Goal: Task Accomplishment & Management: Manage account settings

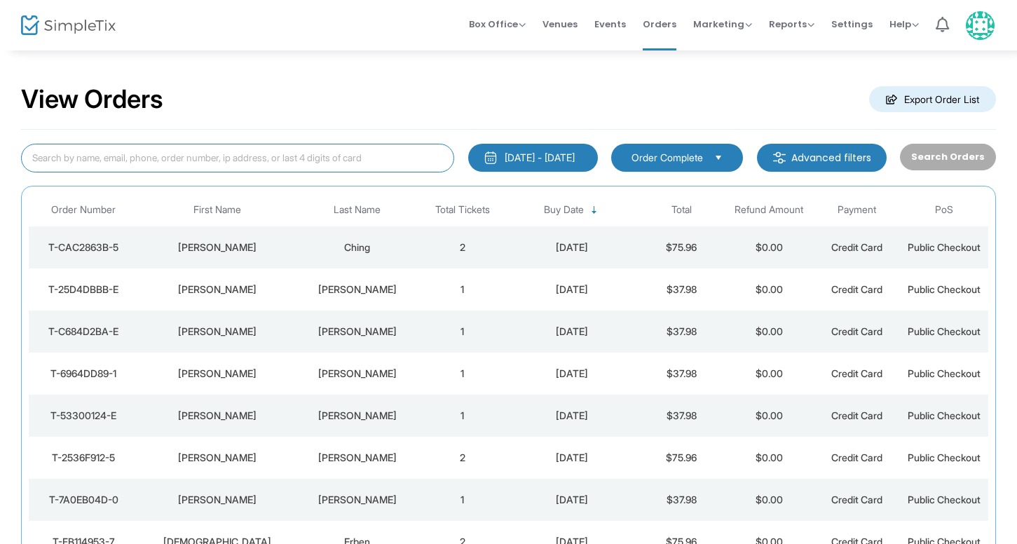
click at [92, 161] on input at bounding box center [237, 158] width 433 height 29
type input "Devin"
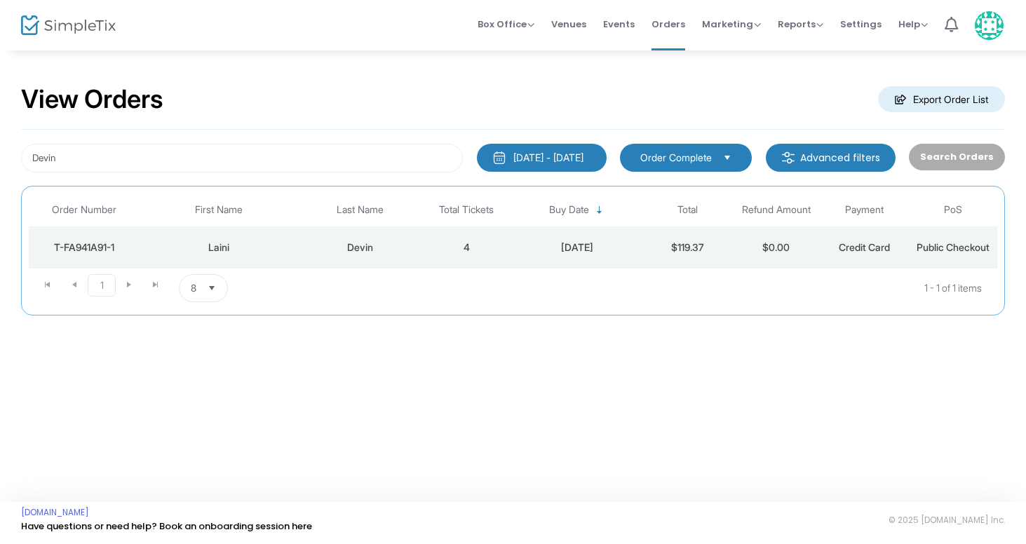
click at [219, 248] on div "Laini" at bounding box center [219, 248] width 152 height 14
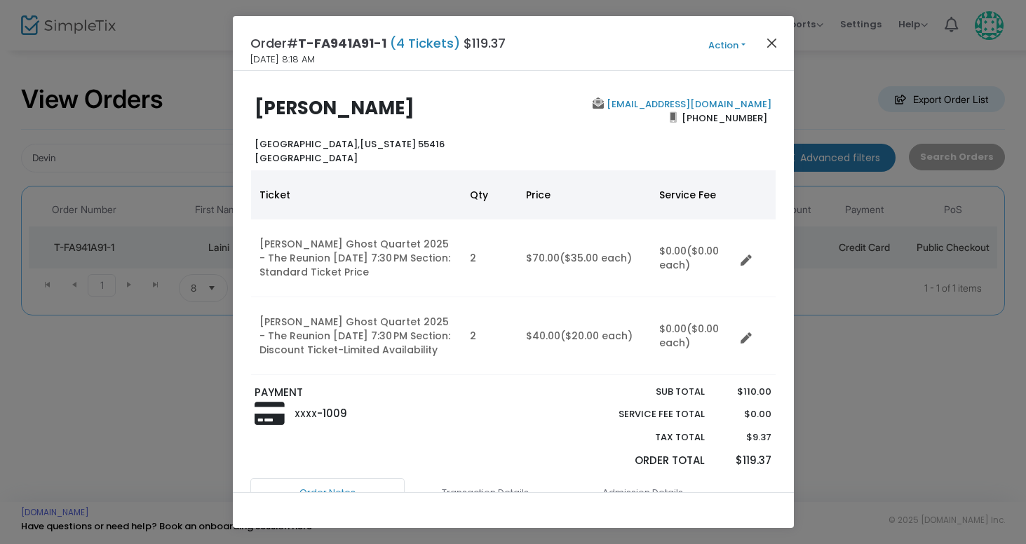
click at [773, 44] on button "Close" at bounding box center [771, 43] width 18 height 18
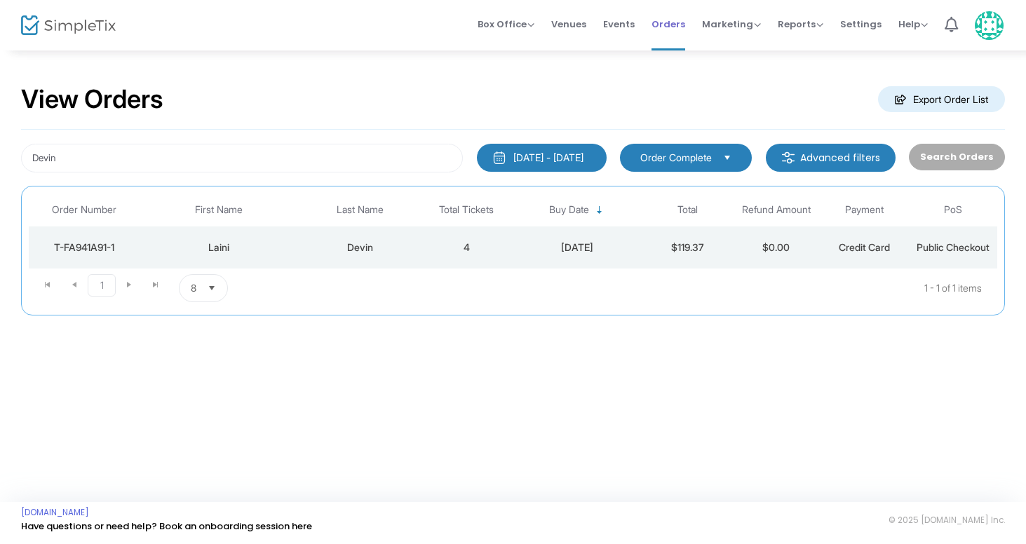
click at [671, 27] on span "Orders" at bounding box center [668, 24] width 34 height 36
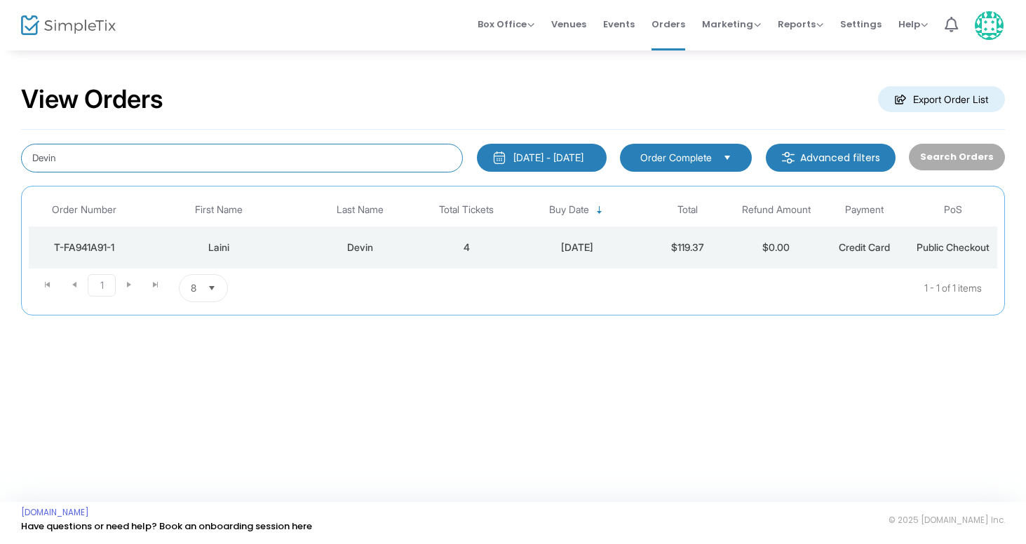
drag, startPoint x: 67, startPoint y: 157, endPoint x: -17, endPoint y: 156, distance: 83.5
click at [0, 156] on html "Processing... please wait Box Office Sell Tickets Bookings Sell Season Pass Ven…" at bounding box center [513, 272] width 1026 height 544
